Goal: Communication & Community: Participate in discussion

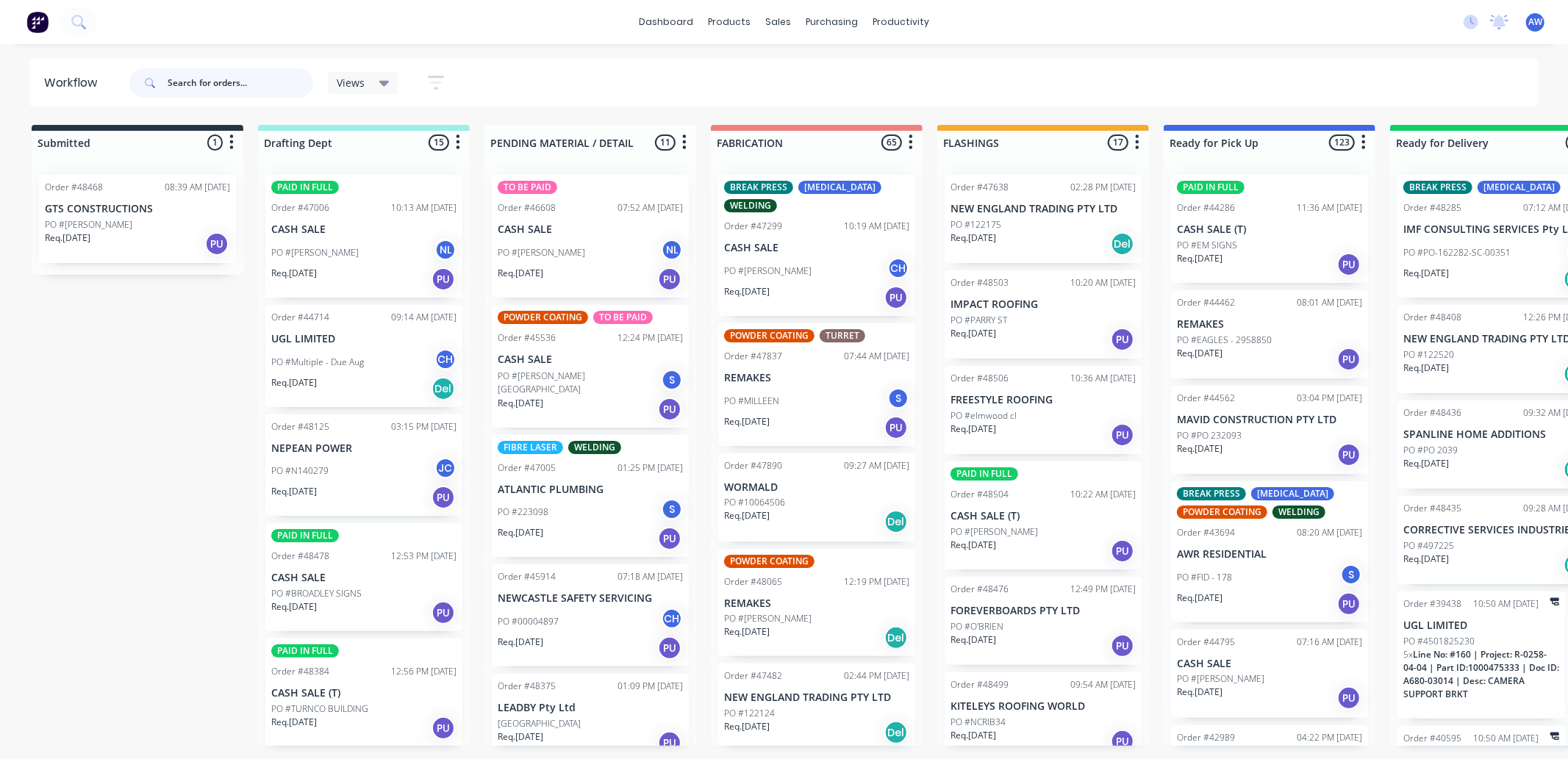
click at [218, 89] on input "text" at bounding box center [240, 83] width 146 height 30
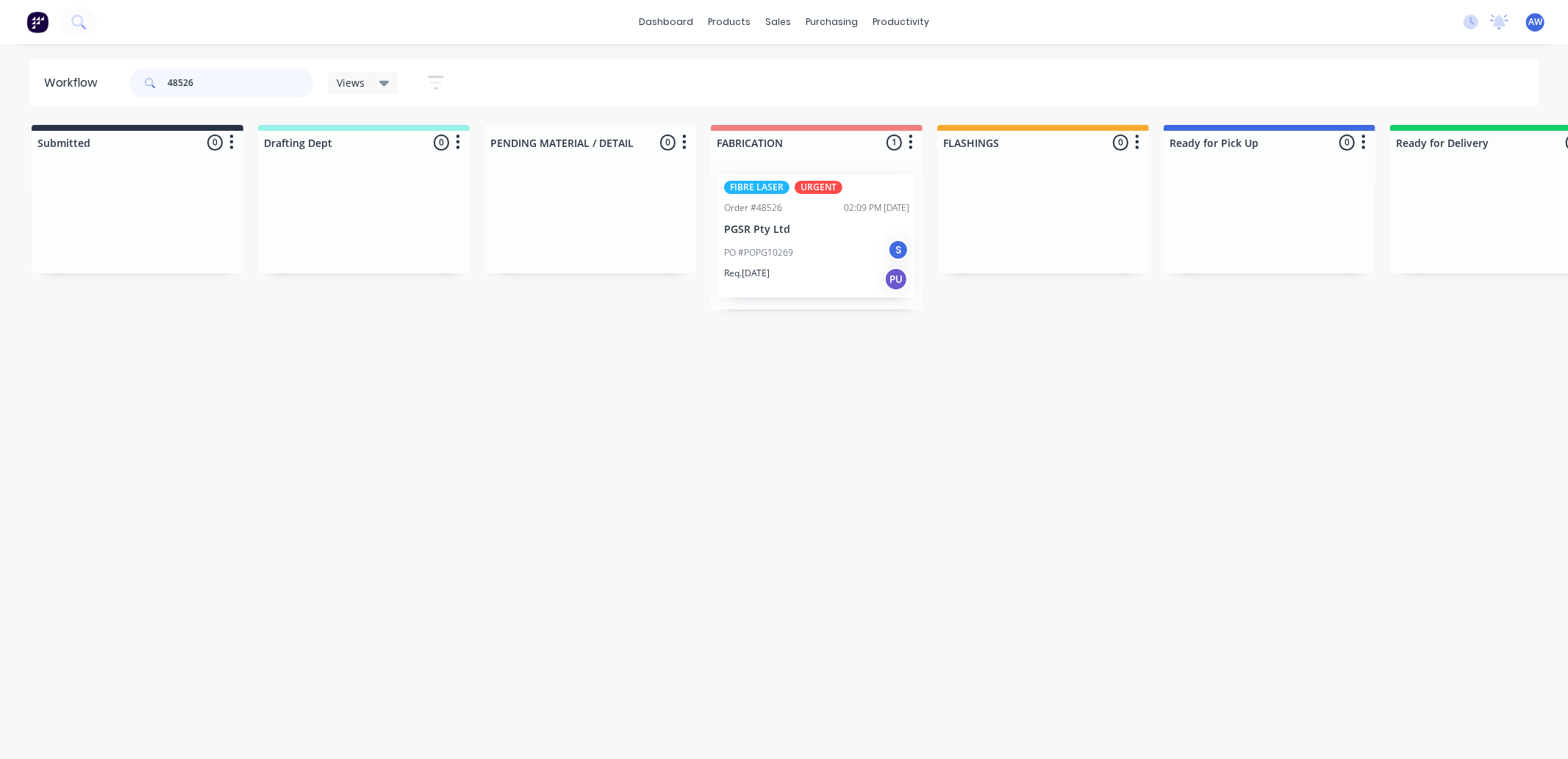
type input "48526"
click at [787, 240] on div "PO #POPG10269 S" at bounding box center [816, 252] width 185 height 28
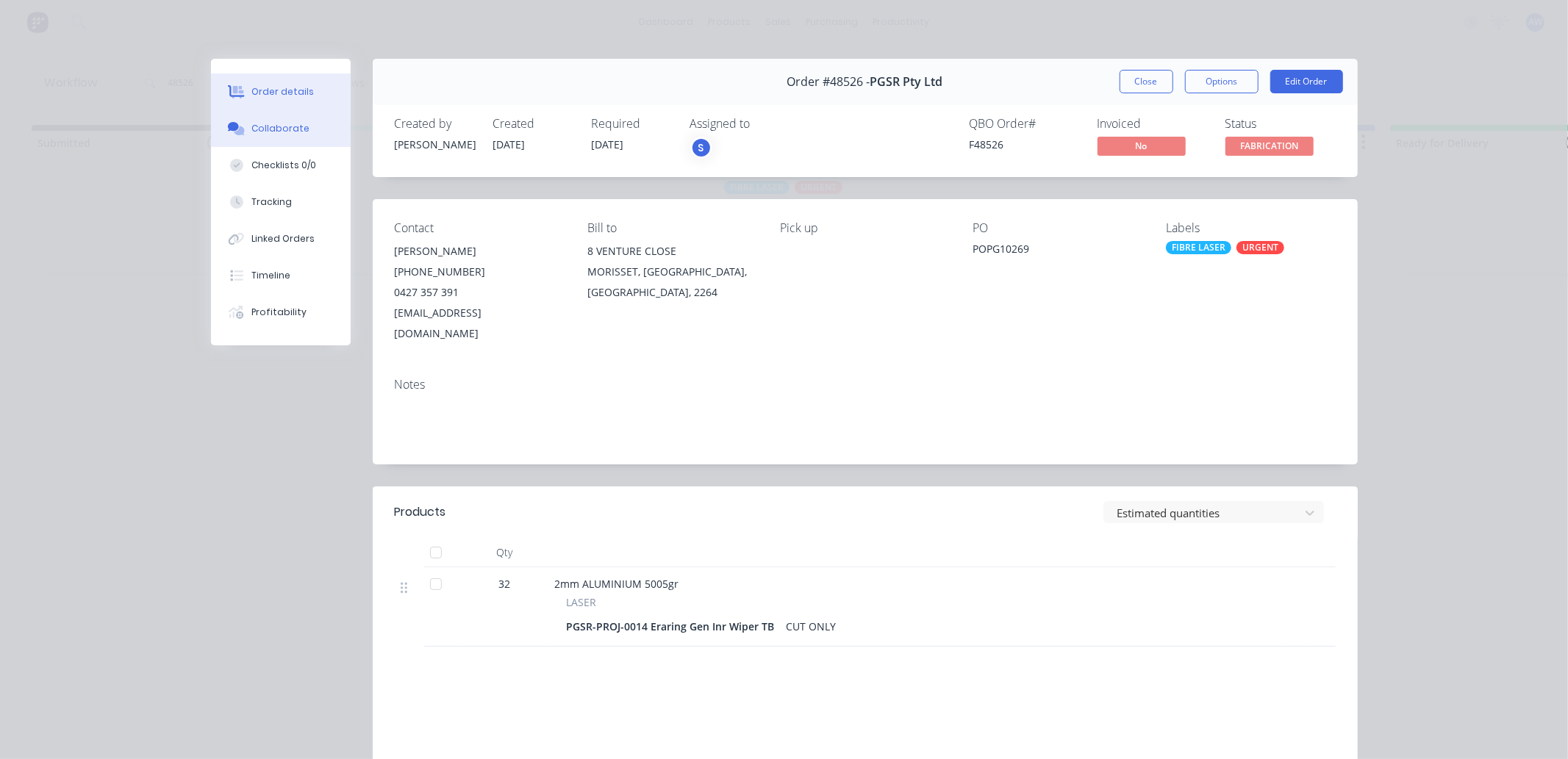
click at [258, 132] on div "Collaborate" at bounding box center [280, 128] width 58 height 13
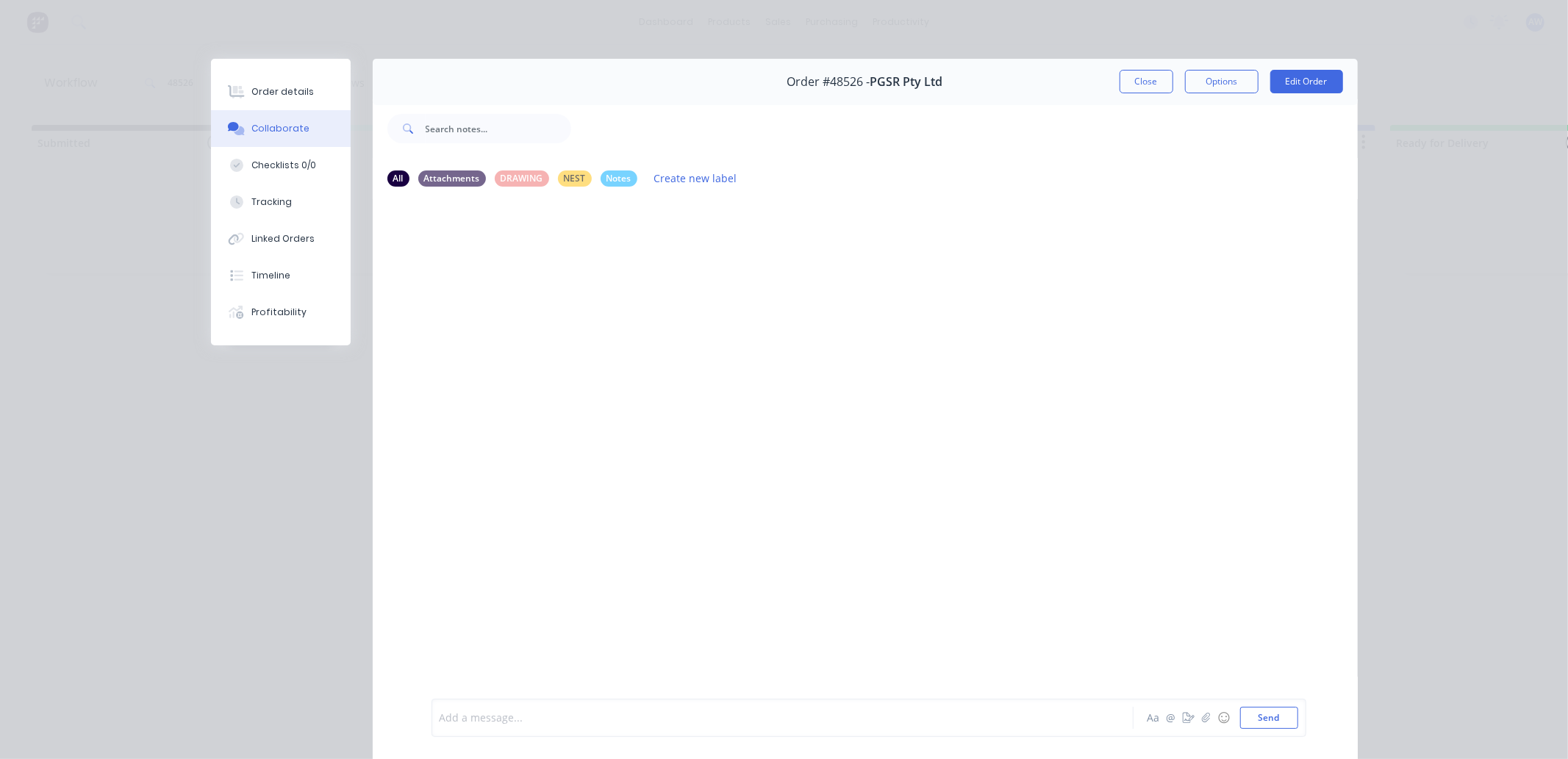
click at [501, 718] on div at bounding box center [761, 719] width 643 height 15
click at [1142, 69] on div "Order #48526 - PGSR Pty Ltd Close Options Edit Order" at bounding box center [864, 82] width 985 height 47
click at [1143, 78] on button "Close" at bounding box center [1146, 82] width 53 height 24
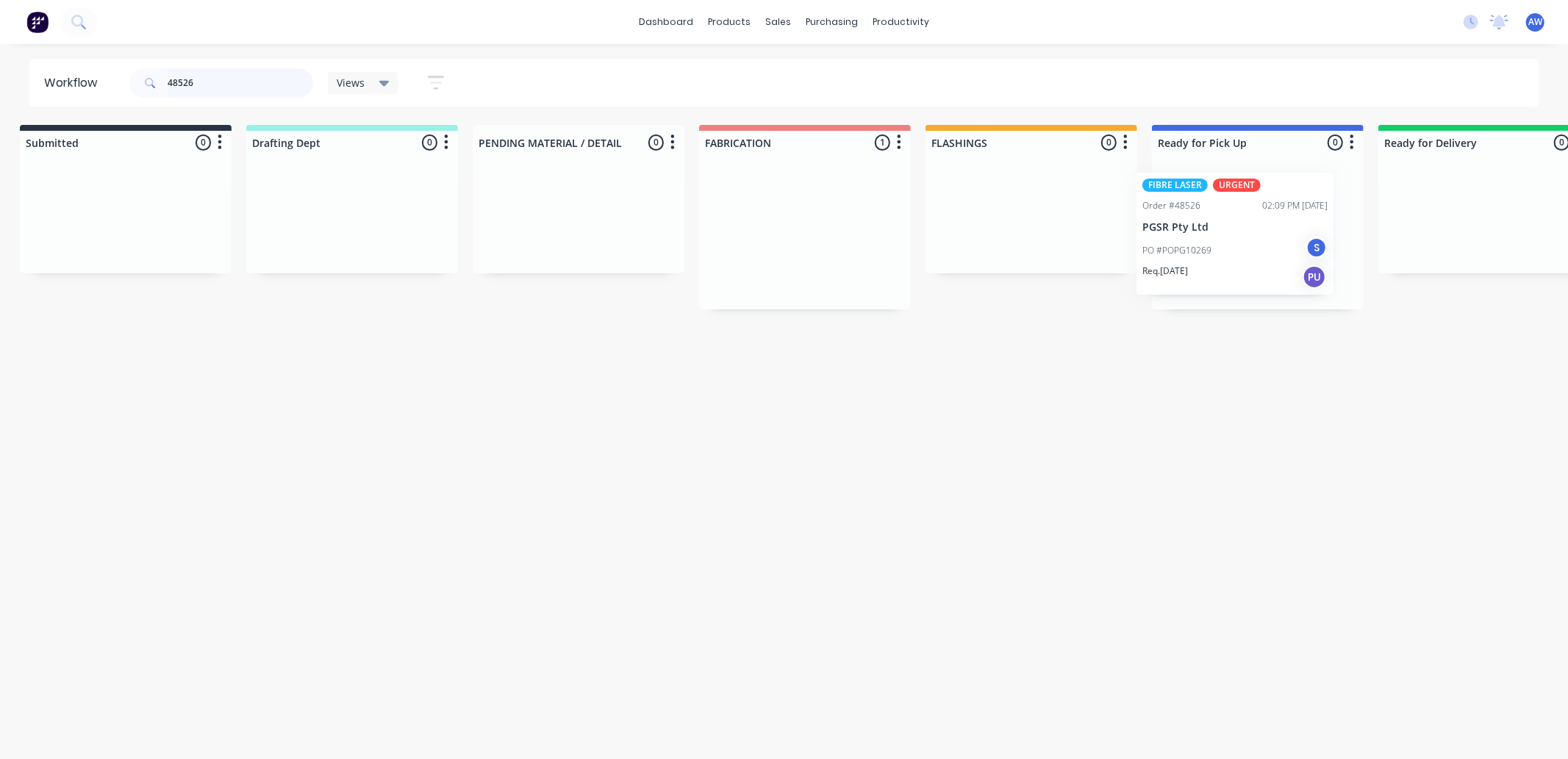
drag, startPoint x: 848, startPoint y: 191, endPoint x: 1267, endPoint y: 188, distance: 419.0
click at [1268, 188] on div "Submitted 0 Sort By Created date Required date Order number Customer name Most …" at bounding box center [1203, 217] width 2452 height 185
drag, startPoint x: 151, startPoint y: 77, endPoint x: 137, endPoint y: 76, distance: 14.0
click at [137, 76] on div "48526" at bounding box center [221, 83] width 184 height 30
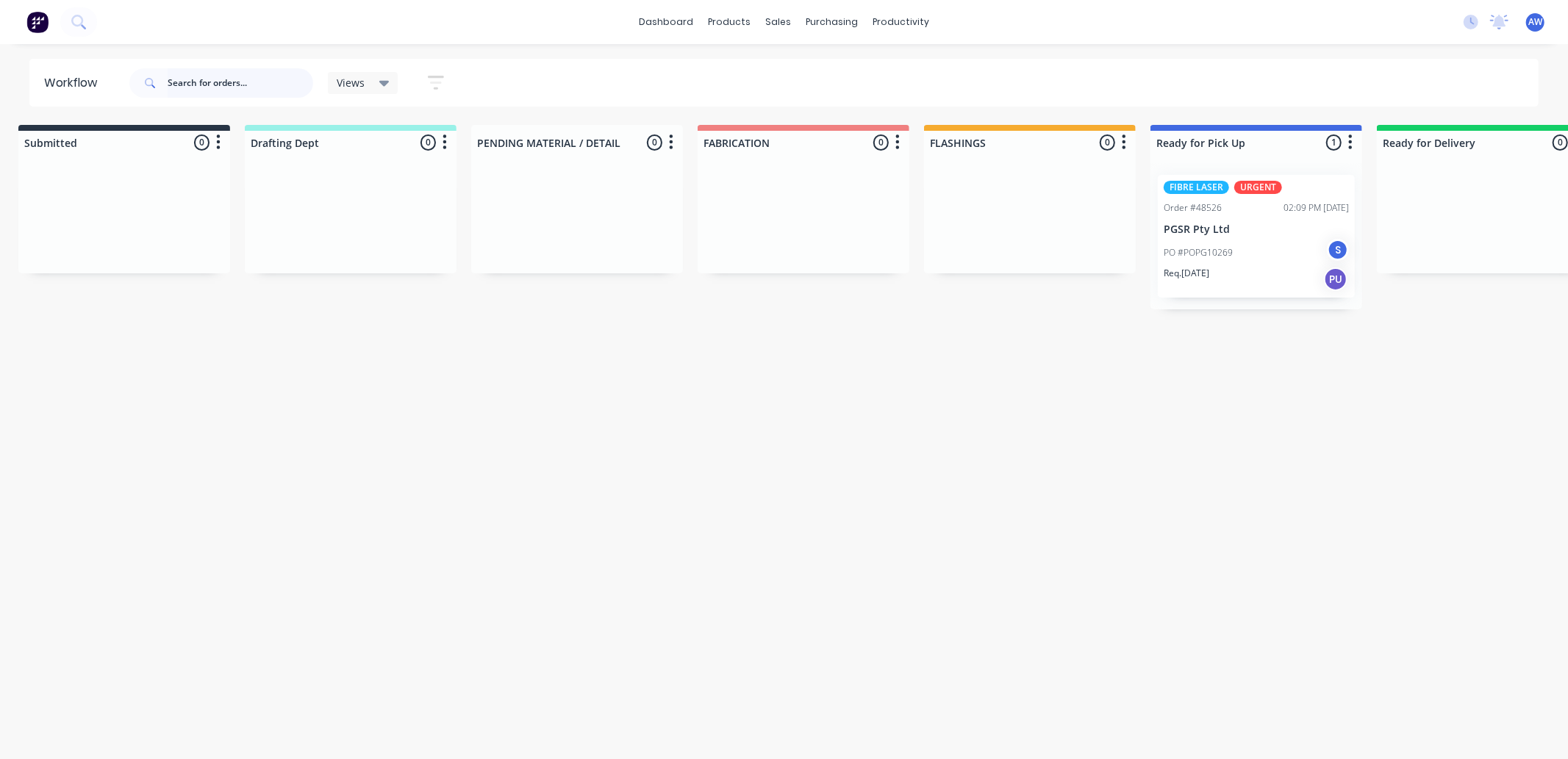
scroll to position [0, 0]
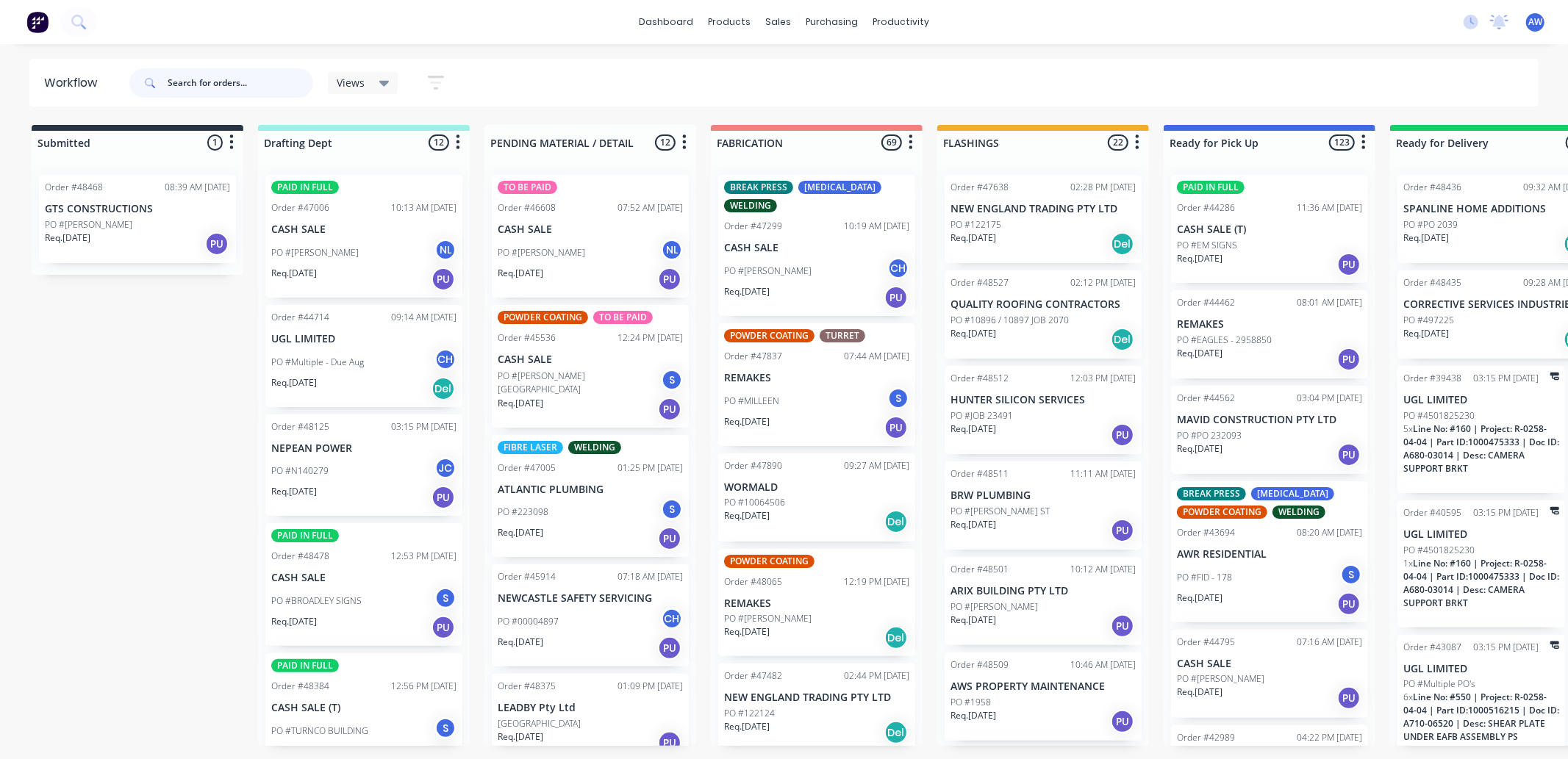
click at [233, 82] on input "text" at bounding box center [240, 83] width 146 height 30
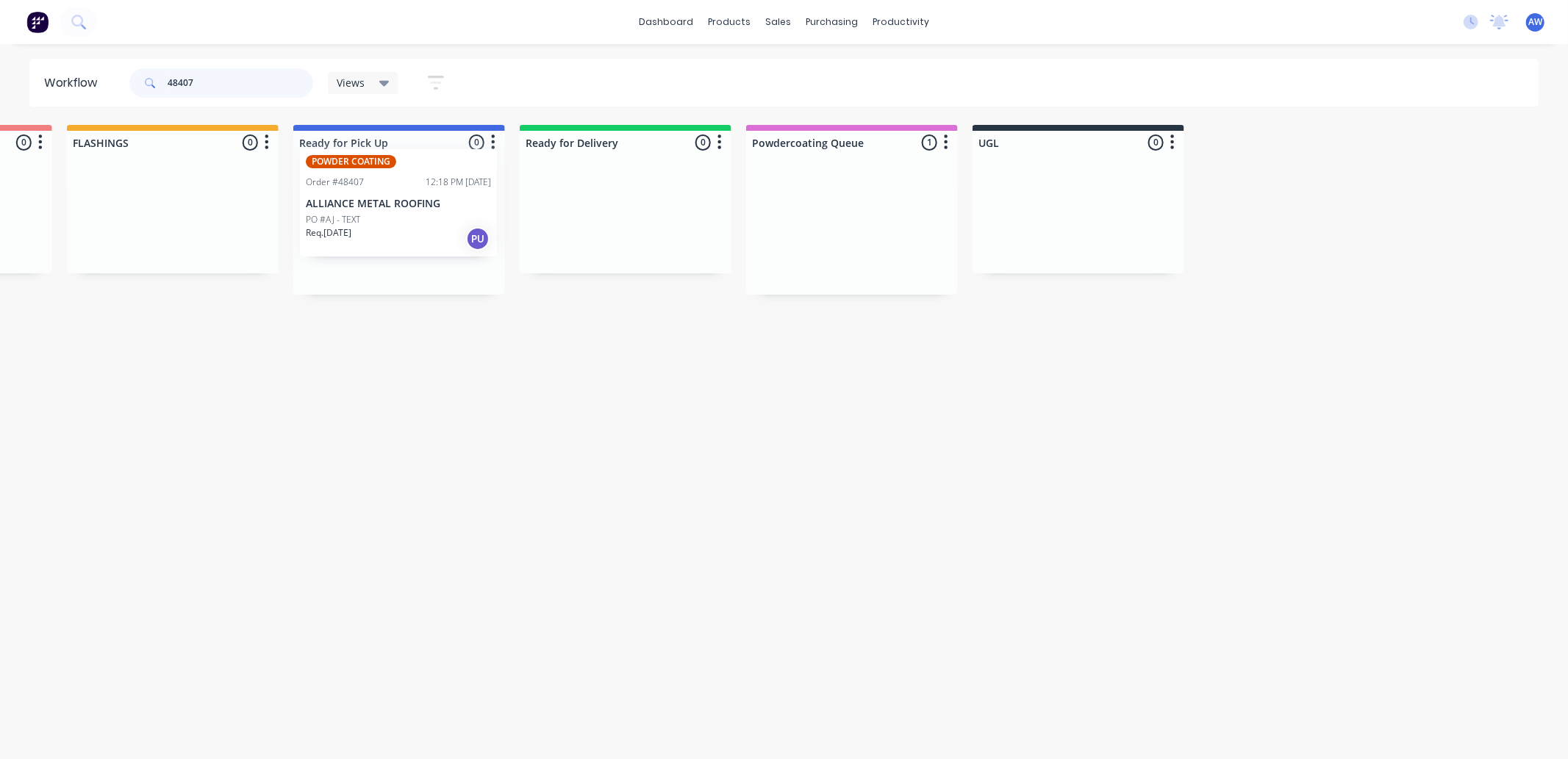
scroll to position [0, 869]
drag, startPoint x: 871, startPoint y: 226, endPoint x: 423, endPoint y: 206, distance: 448.4
click at [423, 206] on div "Submitted 0 Sort By Created date Required date Order number Customer name Most …" at bounding box center [346, 210] width 2452 height 170
type input "48407"
click at [417, 240] on div "PO #AJ - TEXT" at bounding box center [401, 245] width 185 height 13
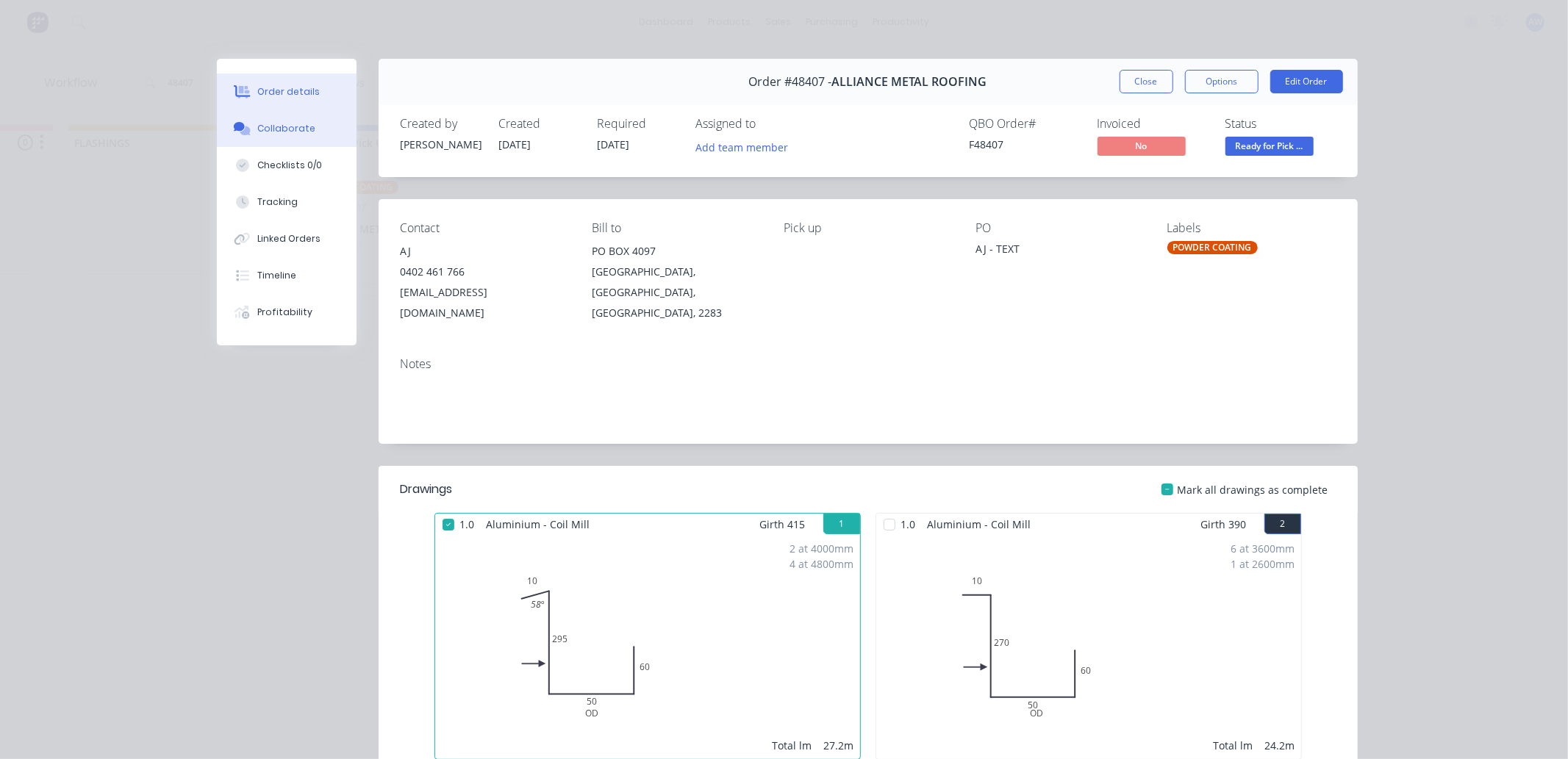
click at [269, 127] on div "Collaborate" at bounding box center [286, 128] width 58 height 13
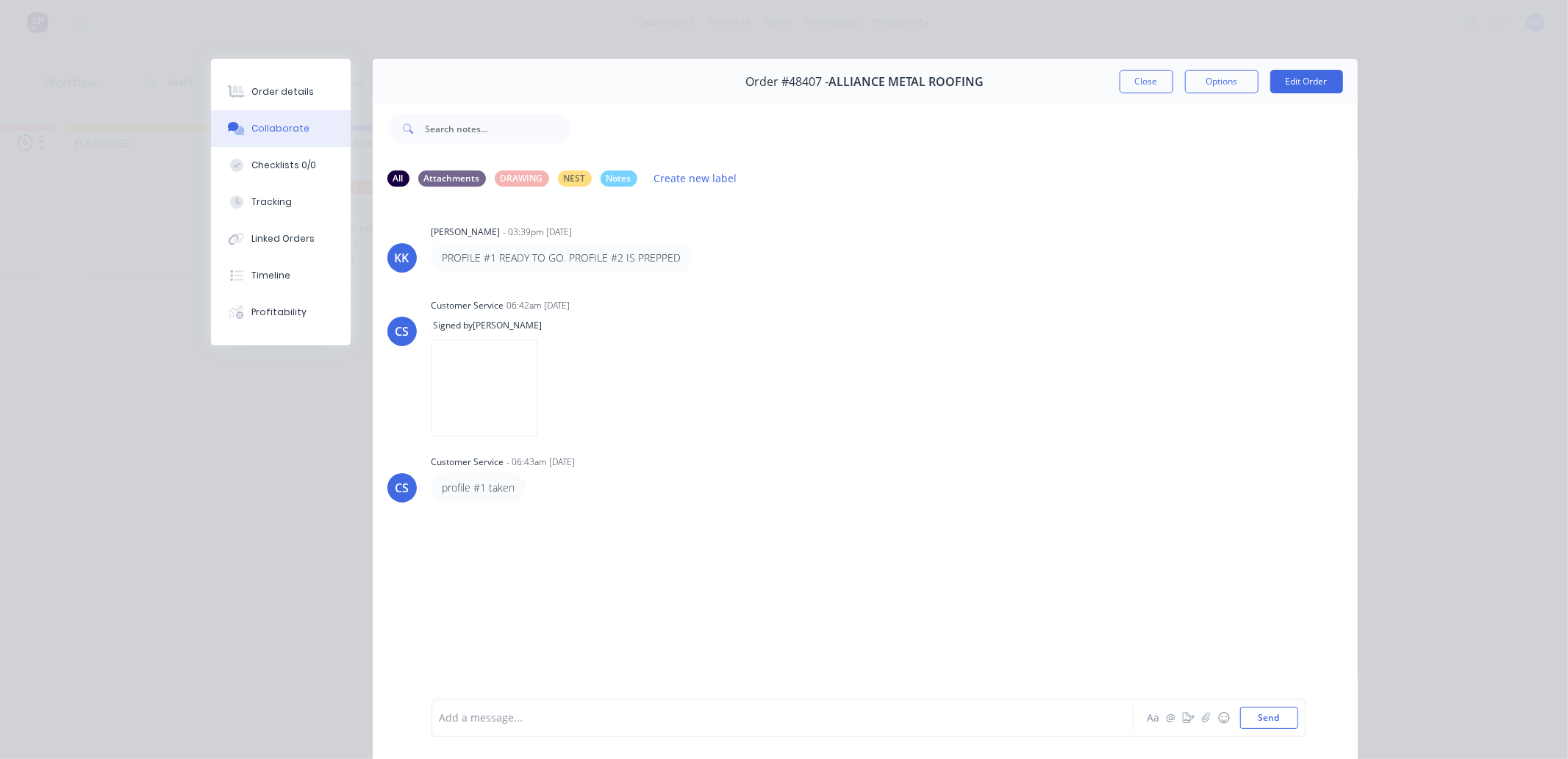
click at [462, 718] on div at bounding box center [761, 719] width 643 height 15
click at [1123, 79] on button "Close" at bounding box center [1146, 82] width 53 height 24
